Goal: Information Seeking & Learning: Learn about a topic

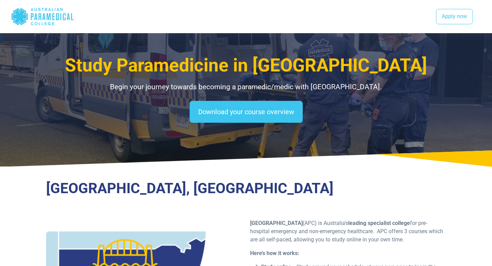
select select "**********"
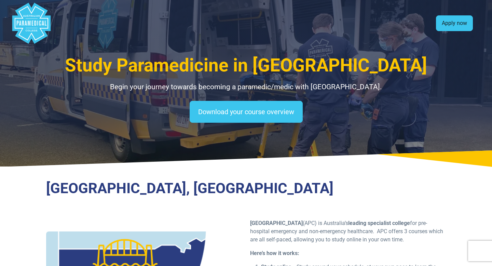
click at [449, 21] on link "Apply now" at bounding box center [454, 23] width 37 height 16
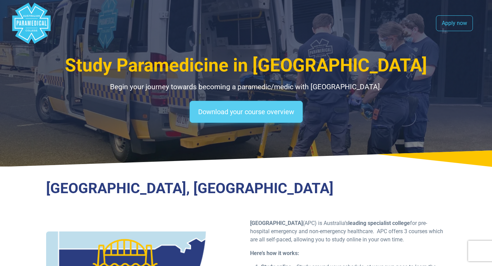
click at [273, 119] on link "Download your course overview" at bounding box center [246, 112] width 113 height 22
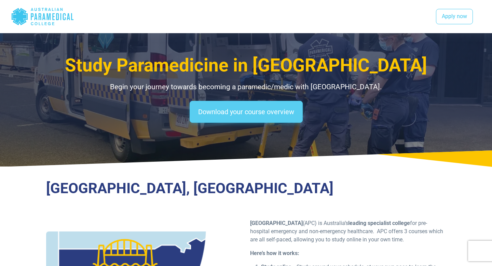
scroll to position [794, 0]
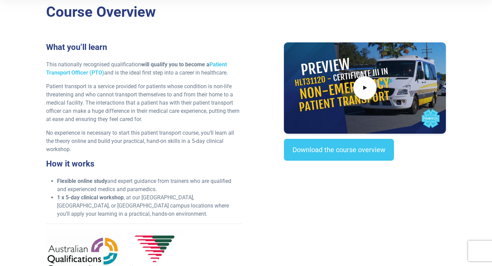
scroll to position [207, 0]
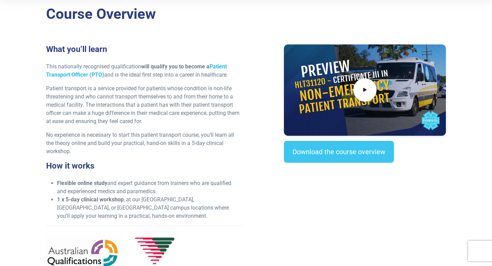
click at [74, 75] on link "Patient Transport Officer (PTO)" at bounding box center [136, 70] width 181 height 15
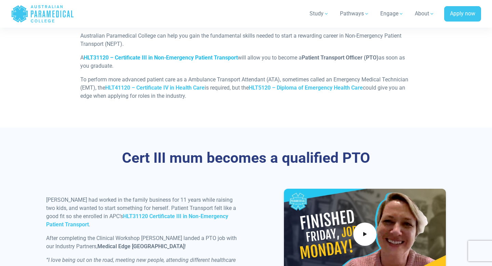
scroll to position [554, 0]
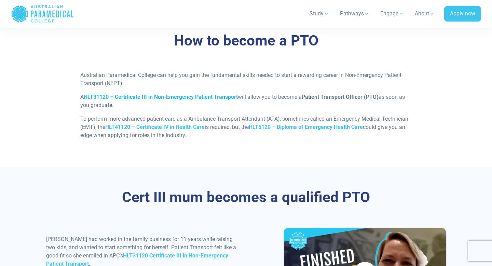
click at [154, 94] on strong "HLT31120 – Certificate III in Non-Emergency Patient Transport" at bounding box center [161, 97] width 154 height 6
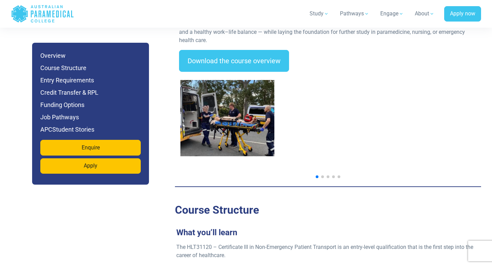
scroll to position [1045, 0]
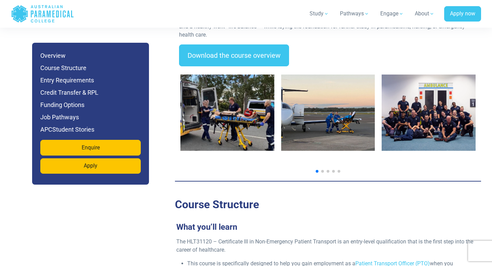
click at [323, 170] on span "Go to slide 2" at bounding box center [322, 171] width 3 height 3
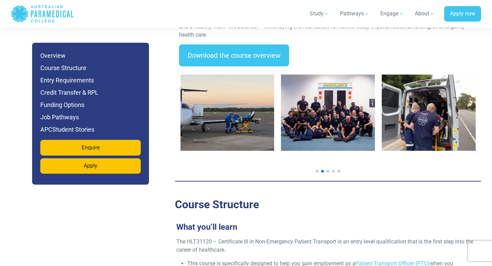
click at [328, 170] on span "Go to slide 3" at bounding box center [328, 171] width 3 height 3
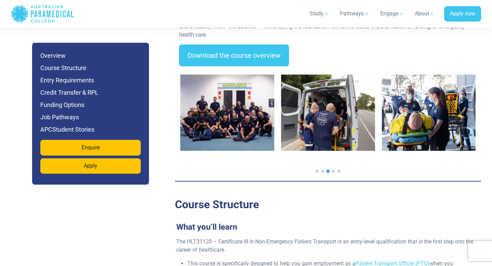
click at [332, 170] on span "Go to slide 4" at bounding box center [333, 171] width 3 height 3
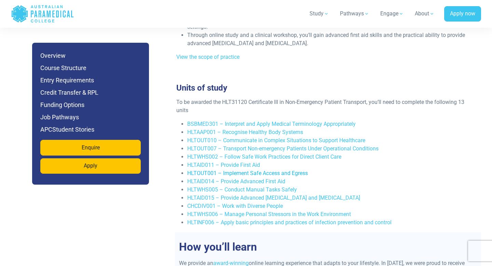
scroll to position [1307, 0]
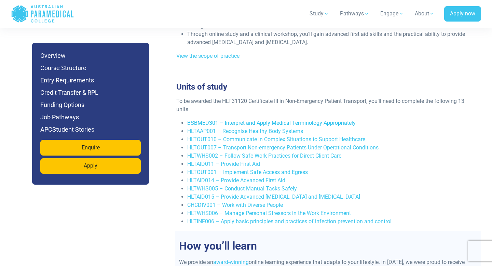
click at [233, 120] on link "BSBMED301 – Interpret and Apply Medical Terminology Appropriately" at bounding box center [271, 123] width 169 height 6
click at [67, 108] on h6 "Funding Options" at bounding box center [90, 105] width 101 height 10
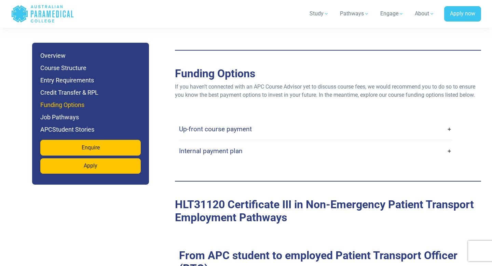
scroll to position [1914, 0]
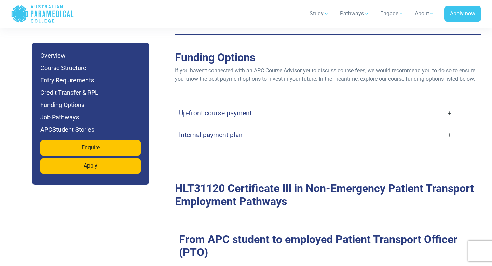
click at [210, 109] on h4 "Up-front course payment" at bounding box center [215, 113] width 73 height 8
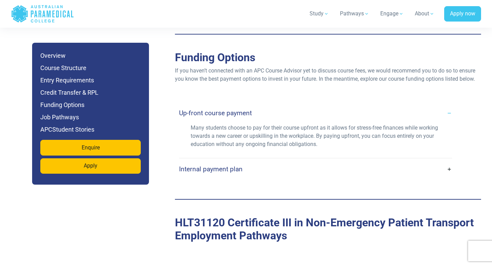
click at [210, 109] on h4 "Up-front course payment" at bounding box center [215, 113] width 73 height 8
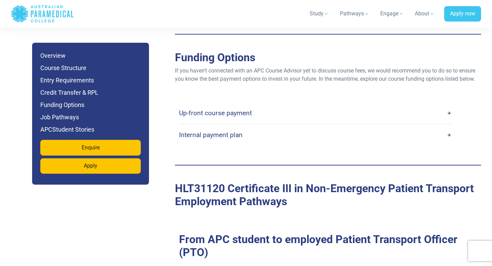
click at [202, 131] on h4 "Internal payment plan" at bounding box center [211, 135] width 64 height 8
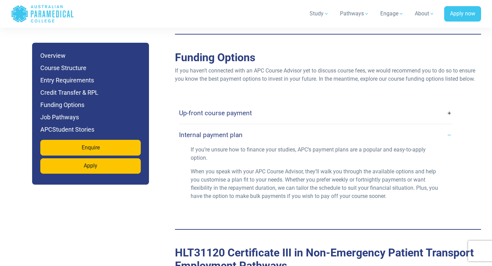
click at [202, 131] on h4 "Internal payment plan" at bounding box center [211, 135] width 64 height 8
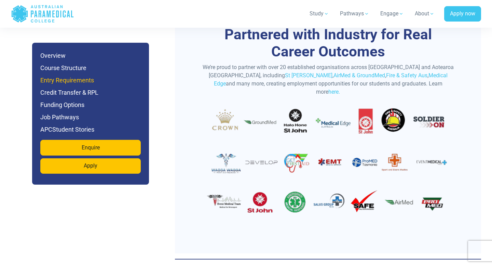
scroll to position [2279, 0]
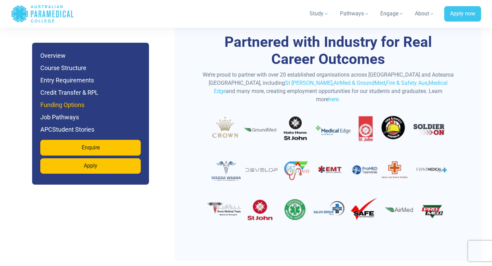
click at [86, 100] on h6 "Funding Options" at bounding box center [90, 105] width 101 height 10
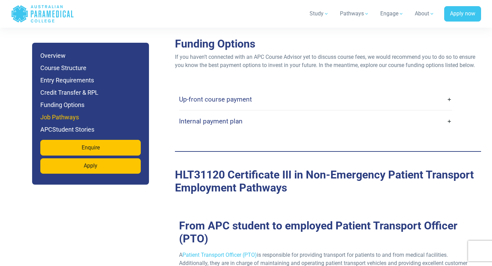
scroll to position [1914, 0]
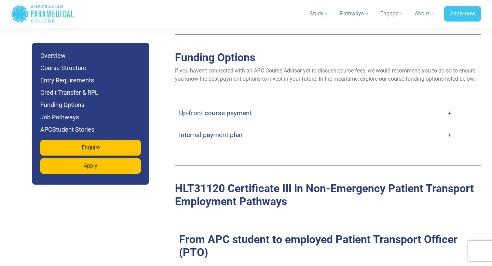
click at [206, 131] on h4 "Internal payment plan" at bounding box center [211, 135] width 64 height 8
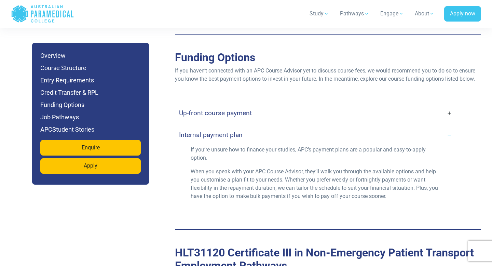
click at [206, 131] on h4 "Internal payment plan" at bounding box center [211, 135] width 64 height 8
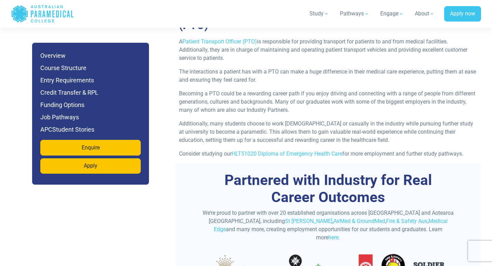
scroll to position [2120, 0]
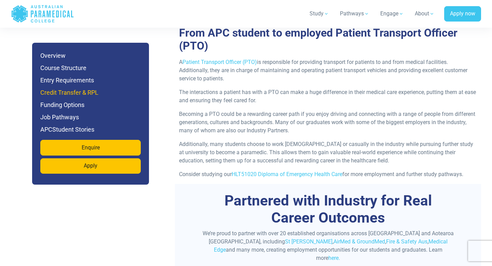
click at [85, 91] on h6 "Credit Transfer & RPL" at bounding box center [90, 93] width 101 height 10
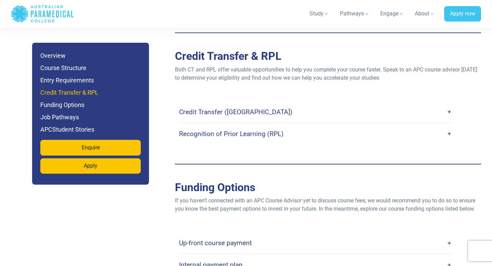
scroll to position [1783, 0]
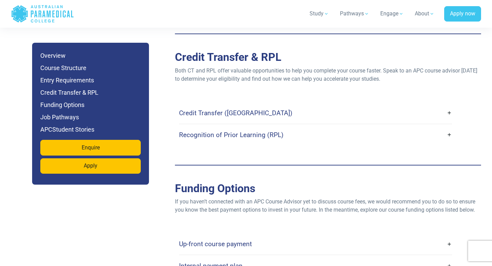
click at [194, 109] on h4 "Credit Transfer (CT)" at bounding box center [236, 113] width 114 height 8
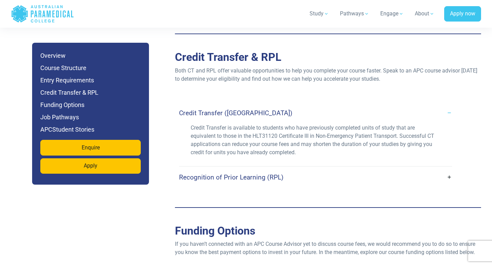
click at [217, 173] on h4 "Recognition of Prior Learning (RPL)" at bounding box center [231, 177] width 105 height 8
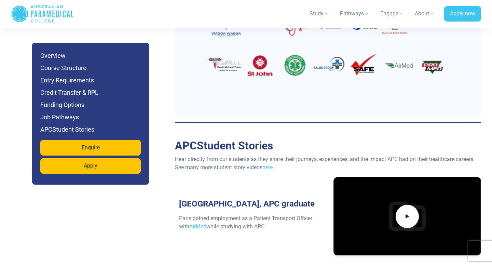
scroll to position [2507, 0]
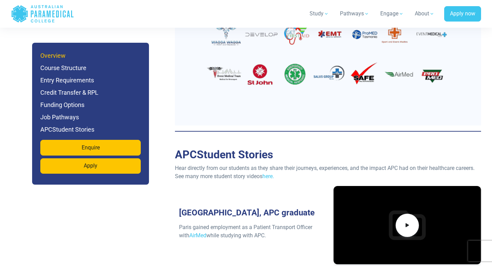
click at [76, 57] on h6 "Overview" at bounding box center [90, 56] width 101 height 10
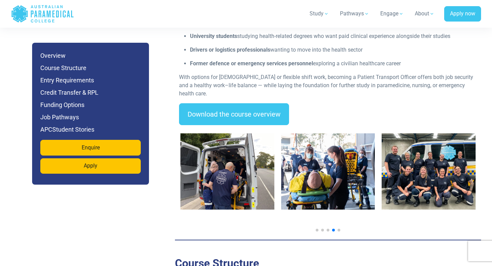
scroll to position [993, 0]
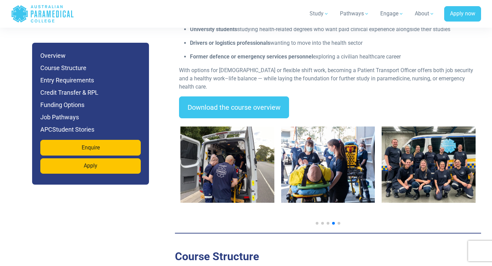
click at [339, 222] on span "Go to slide 5" at bounding box center [339, 223] width 3 height 3
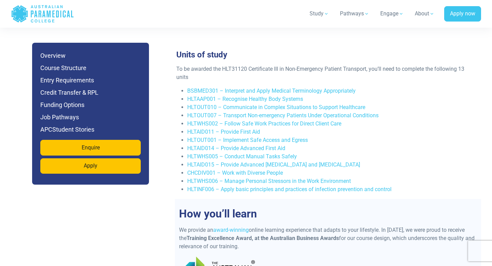
scroll to position [1346, 0]
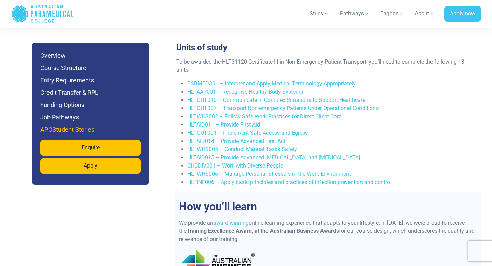
click at [78, 129] on h6 "APCStudent Stories" at bounding box center [90, 130] width 101 height 10
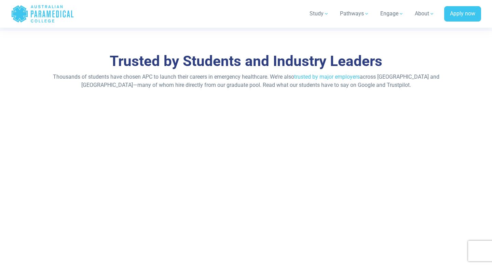
scroll to position [3457, 0]
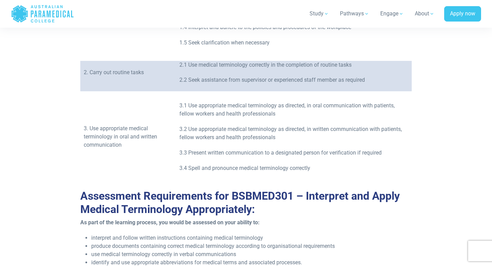
scroll to position [571, 0]
